Goal: Transaction & Acquisition: Purchase product/service

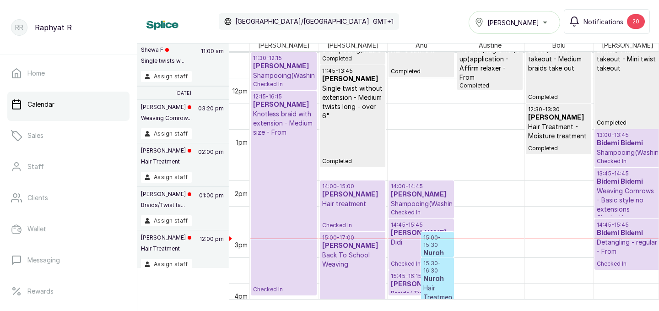
scroll to position [580, 0]
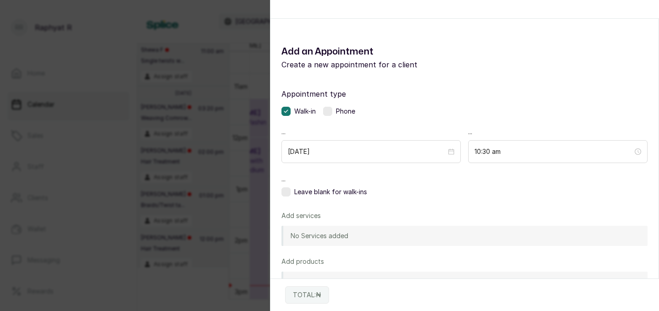
click at [451, 67] on p "Create a new appointment for a client" at bounding box center [372, 64] width 183 height 11
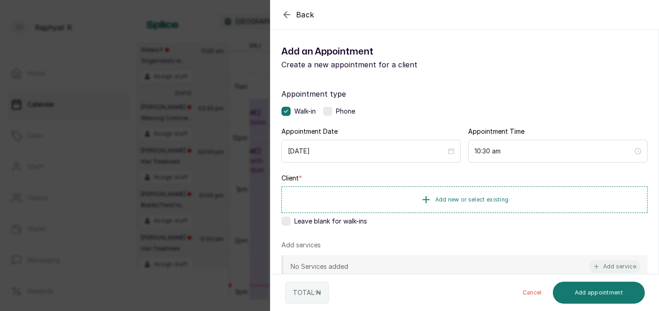
click at [242, 98] on div "Back Add Appointment Add an Appointment Create a new appointment for a client A…" at bounding box center [329, 155] width 659 height 311
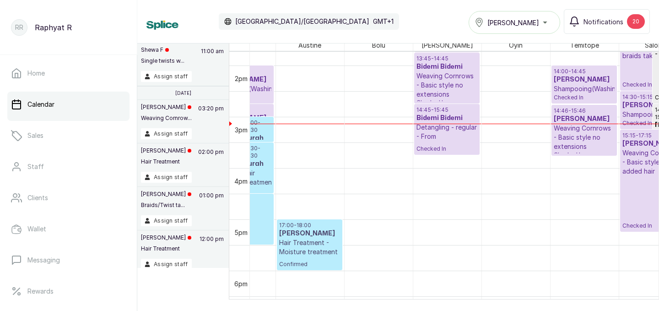
click at [543, 24] on div "[PERSON_NAME]" at bounding box center [514, 22] width 80 height 11
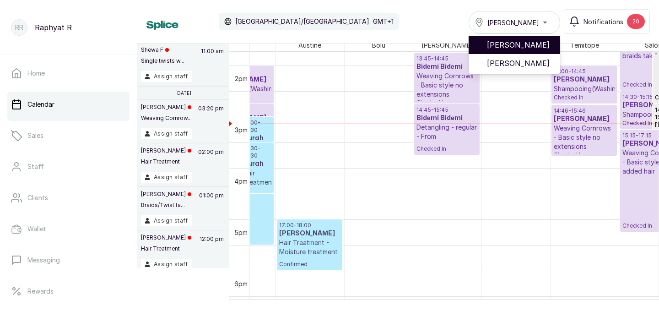
drag, startPoint x: 546, startPoint y: 60, endPoint x: 542, endPoint y: 40, distance: 20.5
click at [542, 40] on ul "[PERSON_NAME]" at bounding box center [513, 54] width 91 height 40
click at [542, 40] on span "[PERSON_NAME]" at bounding box center [520, 44] width 66 height 11
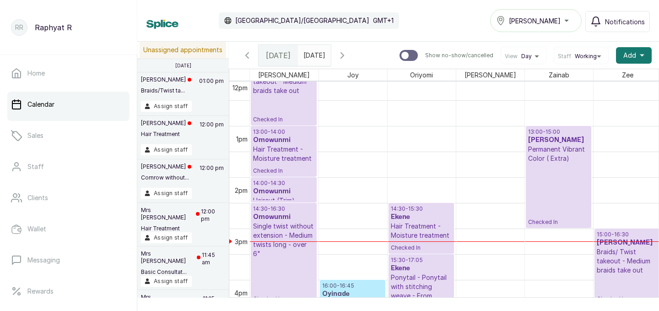
click at [544, 129] on p "13:00 - 15:00" at bounding box center [558, 131] width 61 height 7
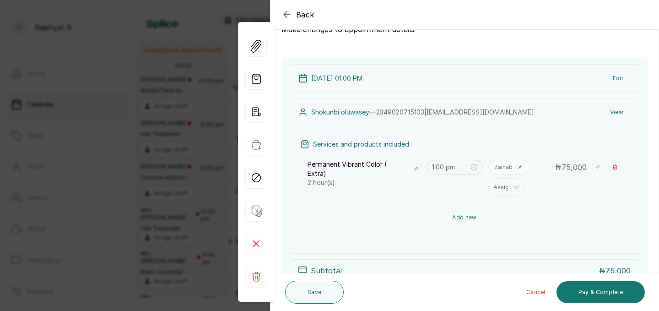
click at [493, 209] on button "Add new" at bounding box center [464, 217] width 328 height 22
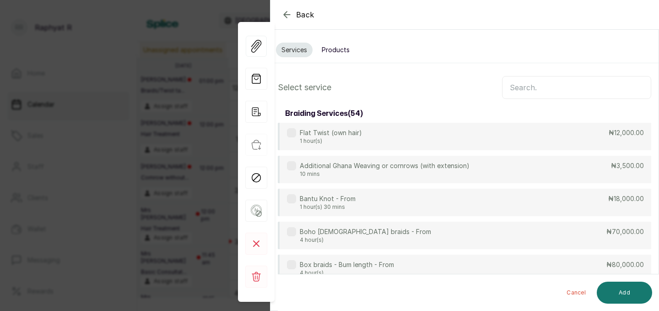
click at [333, 53] on button "Products" at bounding box center [335, 50] width 39 height 15
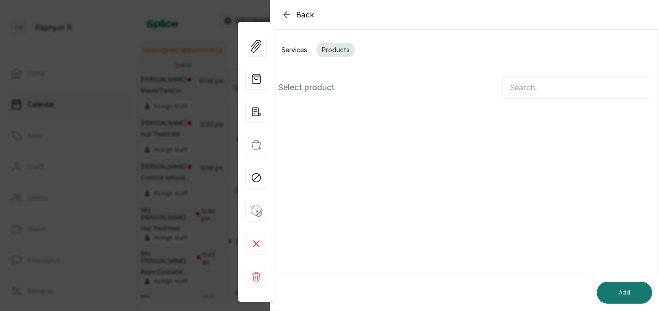
click at [547, 86] on input "text" at bounding box center [576, 87] width 149 height 23
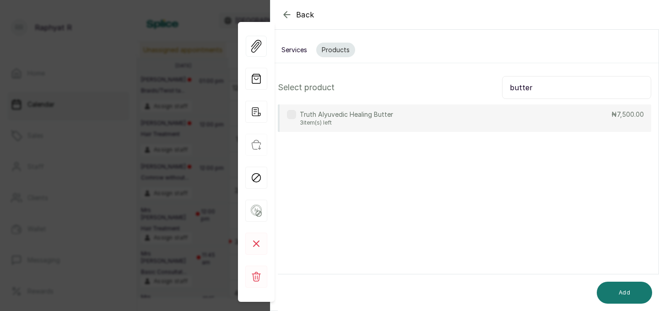
type input "butter"
click at [475, 129] on div "Truth Alyuvedic Healing Butter 3 item(s) left ₦7,500.00" at bounding box center [464, 117] width 373 height 27
click at [623, 279] on div "Add" at bounding box center [472, 292] width 389 height 37
click at [627, 306] on div "Add" at bounding box center [472, 292] width 389 height 37
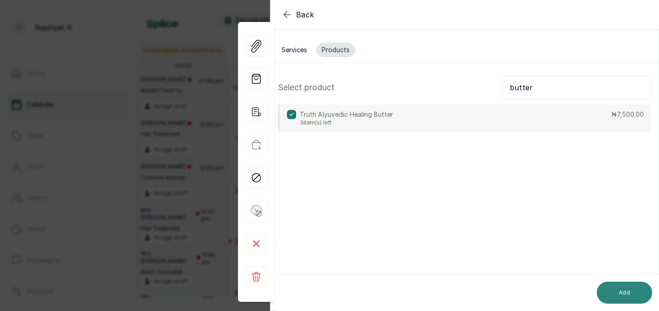
click at [626, 297] on button "Add" at bounding box center [623, 292] width 55 height 22
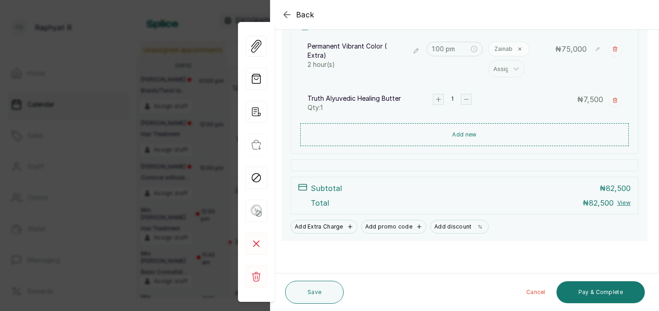
scroll to position [153, 0]
click at [597, 285] on button "Pay & Complete" at bounding box center [600, 292] width 88 height 22
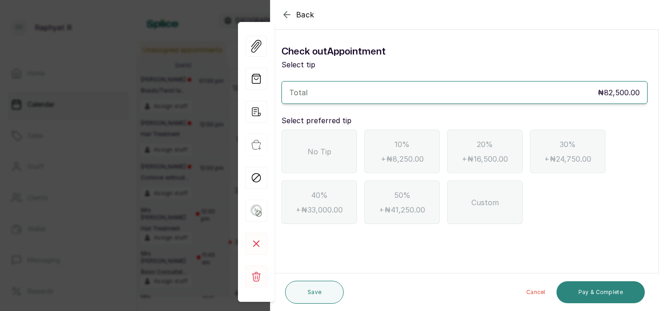
scroll to position [0, 0]
click at [355, 132] on div "No Tip" at bounding box center [318, 150] width 75 height 43
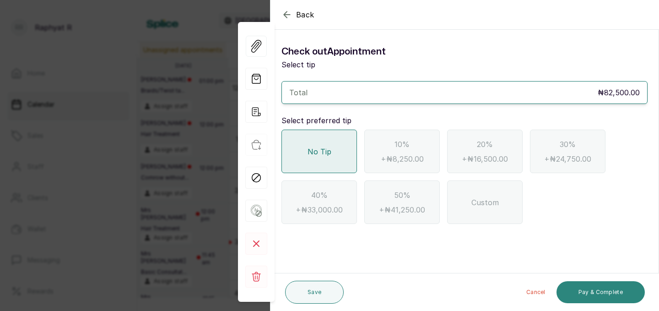
click at [596, 298] on button "Pay & Complete" at bounding box center [600, 292] width 88 height 22
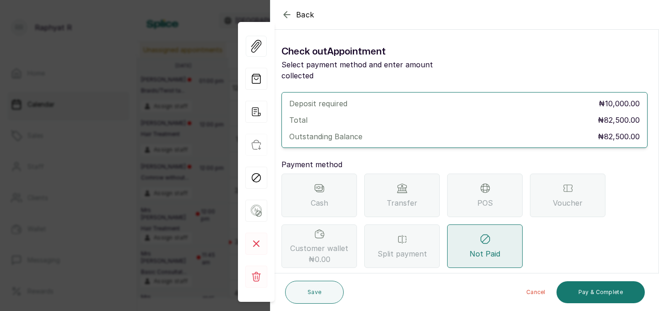
click at [490, 197] on span "POS" at bounding box center [485, 202] width 16 height 11
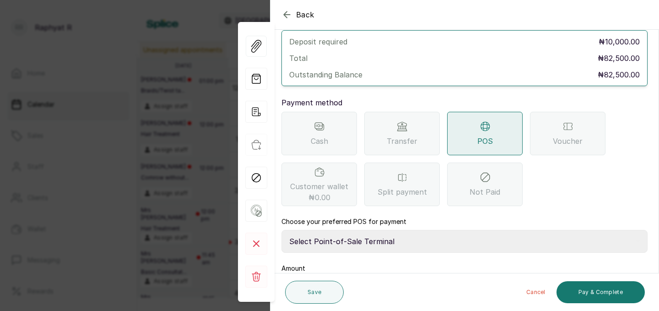
scroll to position [72, 0]
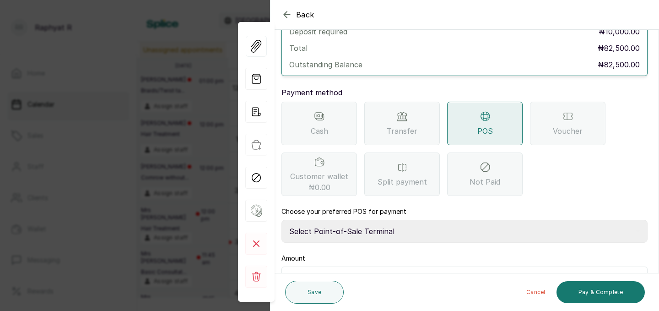
click at [392, 223] on select "Select Point-of-Sale Terminal Traction Providus Bank" at bounding box center [464, 231] width 366 height 23
select select "b1594abb-eea2-48ba-bf5f-ff0754569b84"
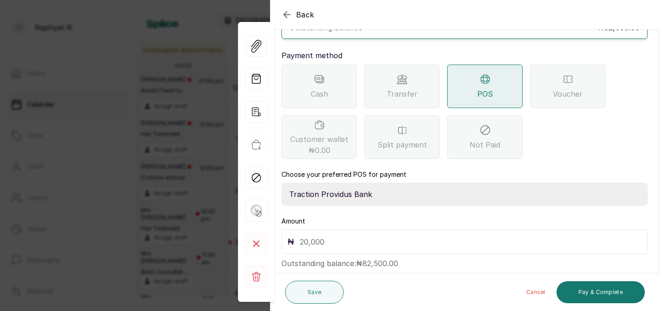
scroll to position [113, 0]
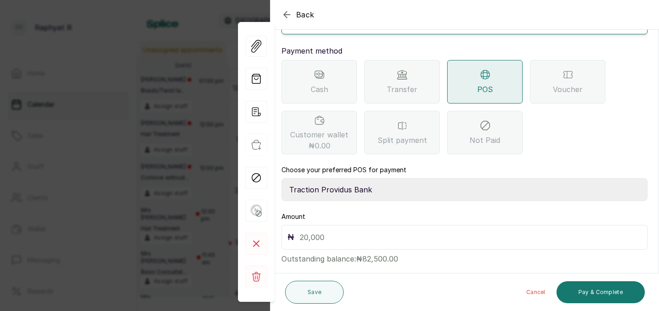
click at [341, 231] on input "text" at bounding box center [471, 237] width 342 height 13
type input "82,500"
click at [623, 297] on button "Pay & Complete" at bounding box center [600, 292] width 88 height 22
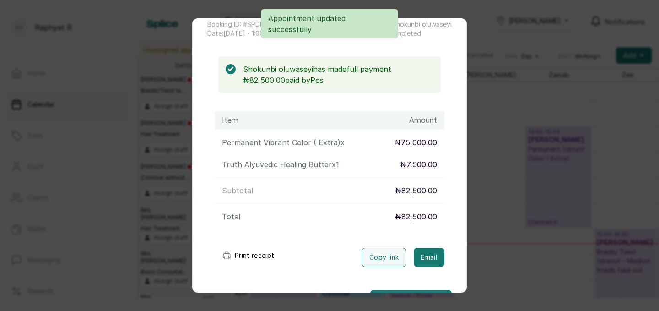
scroll to position [86, 0]
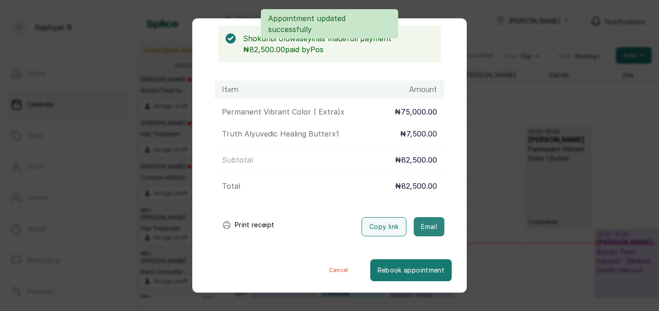
click at [426, 229] on button "Email" at bounding box center [429, 226] width 31 height 19
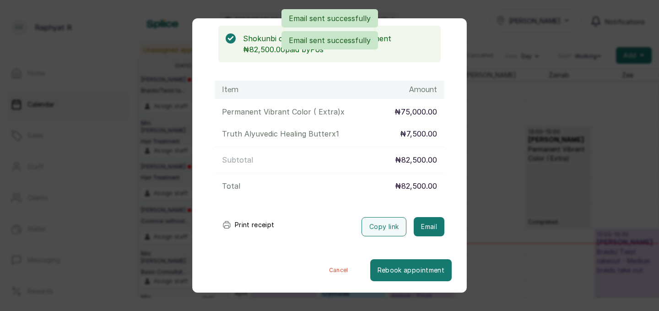
click at [505, 54] on div "Transaction Details Booking ID: # SPDLiLxK Date: 15 Aug, 2025 ・ 1:00 PM Billed …" at bounding box center [329, 155] width 659 height 311
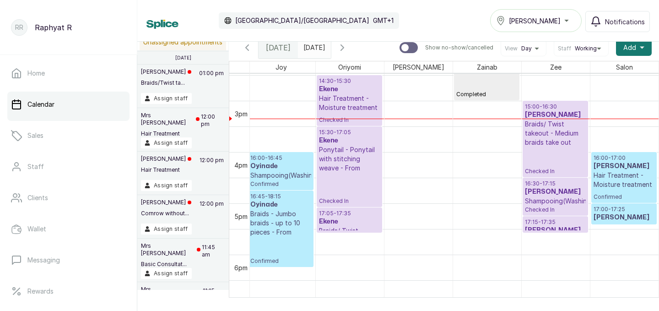
scroll to position [728, 0]
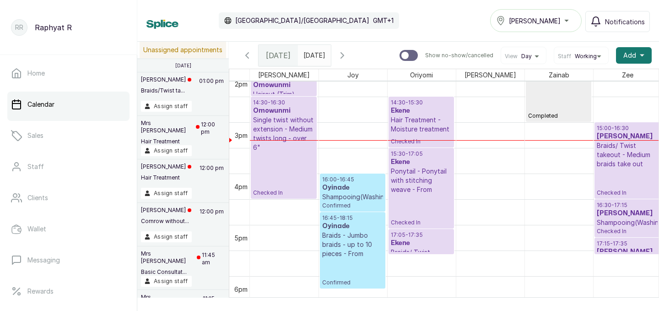
click at [274, 113] on h3 "Omowunmi" at bounding box center [283, 110] width 61 height 9
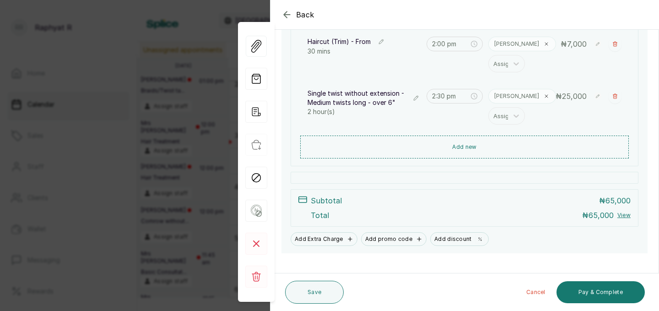
scroll to position [275, 0]
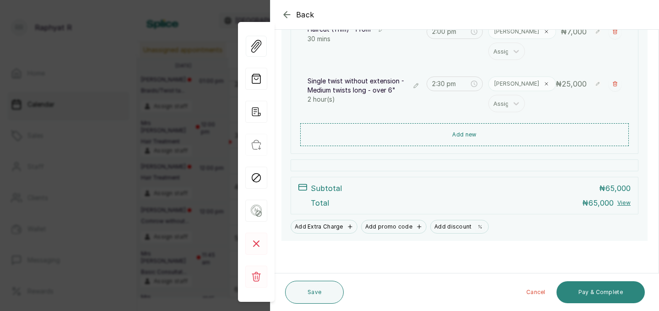
click at [593, 290] on button "Pay & Complete" at bounding box center [600, 292] width 88 height 22
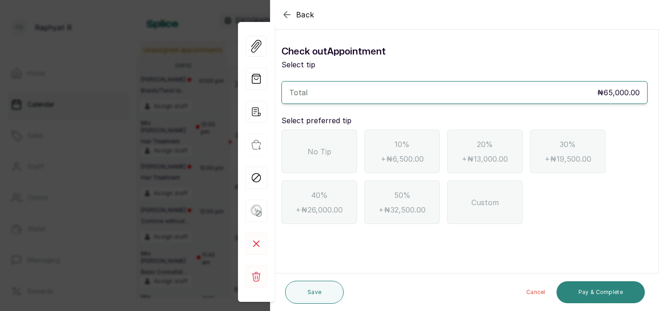
scroll to position [0, 0]
click at [316, 155] on span "No Tip" at bounding box center [319, 151] width 24 height 11
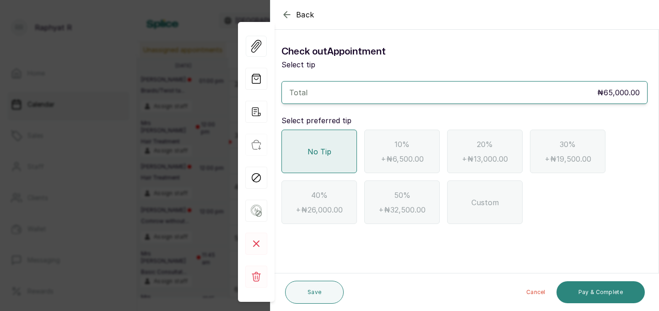
click at [602, 290] on button "Pay & Complete" at bounding box center [600, 292] width 88 height 22
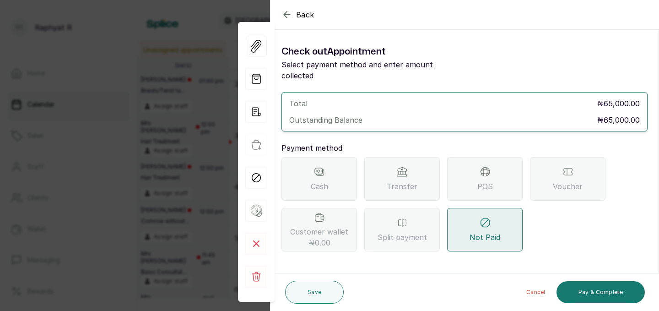
click at [482, 169] on icon at bounding box center [485, 171] width 8 height 4
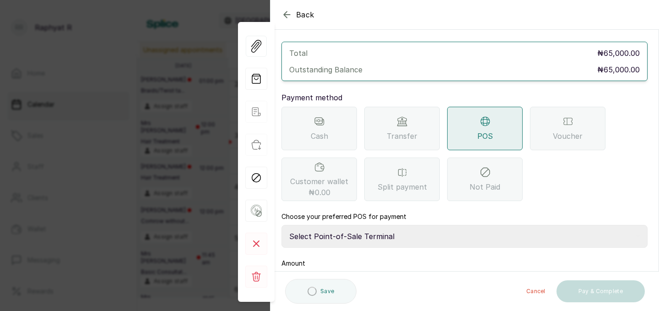
scroll to position [102, 0]
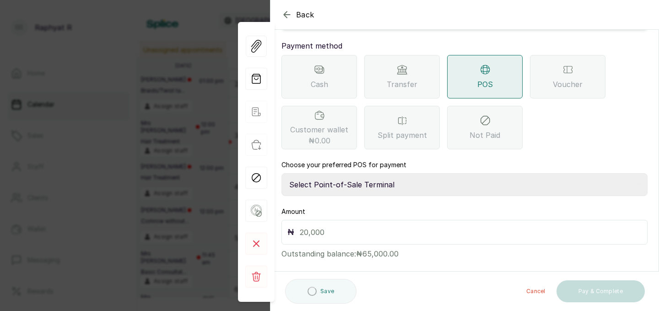
click at [341, 174] on select "Select Point-of-Sale Terminal Traction Providus Bank" at bounding box center [464, 184] width 366 height 23
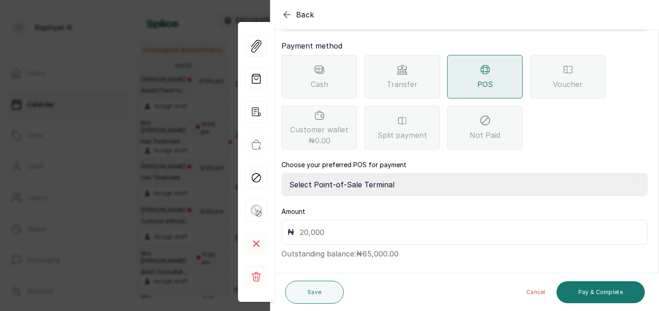
select select "b1594abb-eea2-48ba-bf5f-ff0754569b84"
click at [308, 226] on input "text" at bounding box center [471, 232] width 342 height 13
type input "65,000"
click at [595, 292] on button "Pay & Complete" at bounding box center [600, 292] width 88 height 22
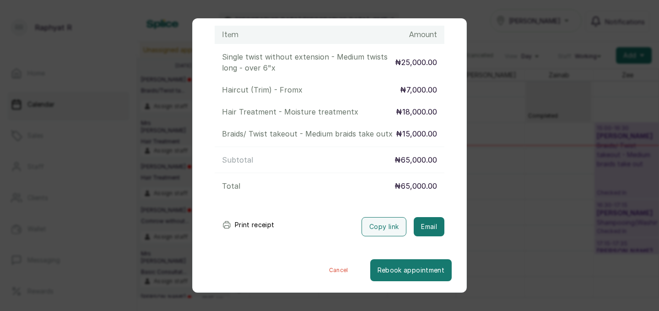
scroll to position [0, 0]
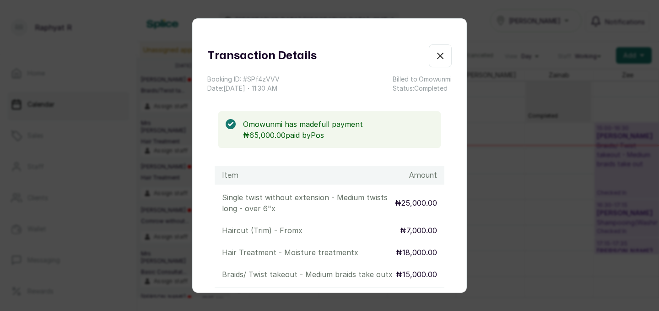
click at [441, 59] on icon "button" at bounding box center [440, 55] width 11 height 11
